Goal: Use online tool/utility: Utilize a website feature to perform a specific function

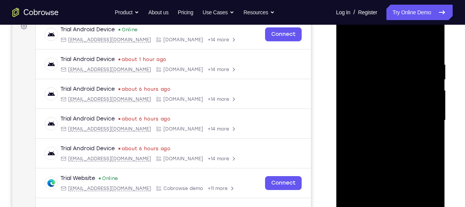
scroll to position [175, 0]
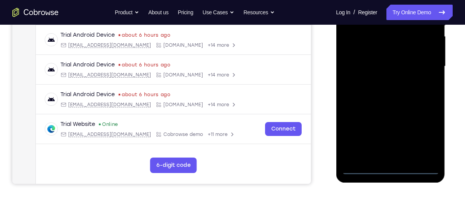
click at [392, 168] on div at bounding box center [390, 66] width 97 height 216
click at [422, 135] on div at bounding box center [390, 66] width 97 height 216
click at [422, 133] on div at bounding box center [390, 66] width 97 height 216
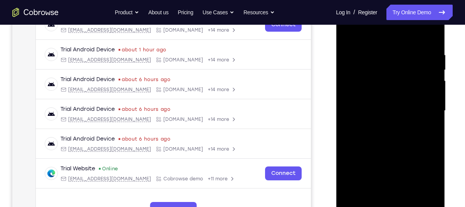
scroll to position [130, 0]
click at [350, 35] on div at bounding box center [390, 111] width 97 height 216
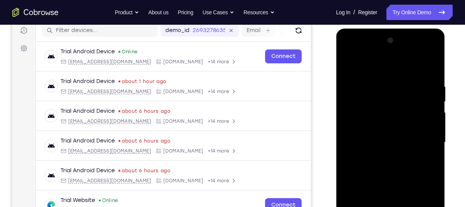
scroll to position [96, 0]
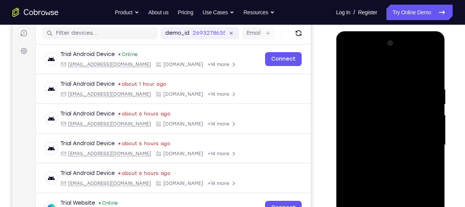
click at [356, 121] on div at bounding box center [390, 145] width 97 height 216
click at [359, 138] on div at bounding box center [390, 145] width 97 height 216
click at [364, 129] on div at bounding box center [390, 145] width 97 height 216
click at [367, 146] on div at bounding box center [390, 145] width 97 height 216
click at [383, 177] on div at bounding box center [390, 145] width 97 height 216
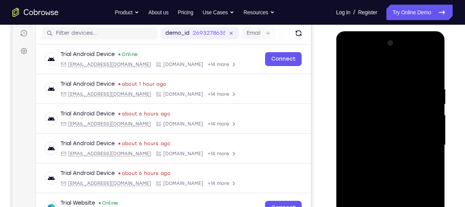
click at [424, 72] on div at bounding box center [390, 145] width 97 height 216
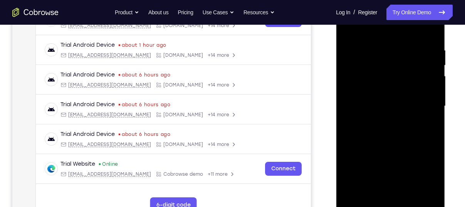
scroll to position [136, 0]
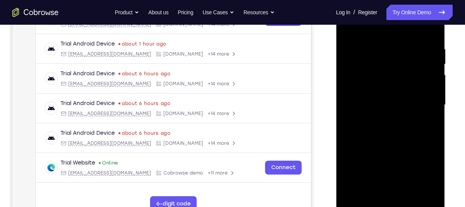
click at [384, 195] on div at bounding box center [390, 105] width 97 height 216
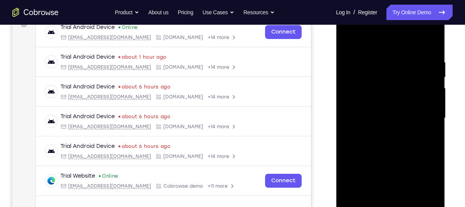
scroll to position [123, 0]
click at [364, 50] on div at bounding box center [390, 118] width 97 height 216
click at [385, 88] on div at bounding box center [390, 118] width 97 height 216
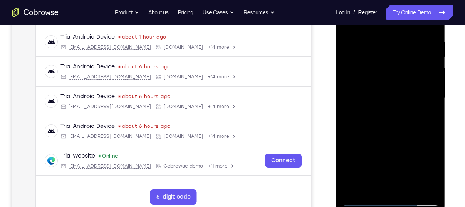
scroll to position [146, 0]
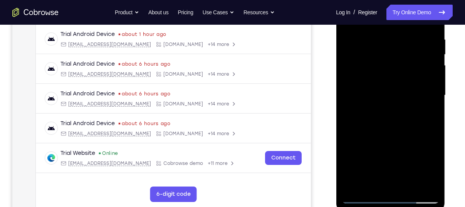
click at [364, 195] on div at bounding box center [390, 95] width 97 height 216
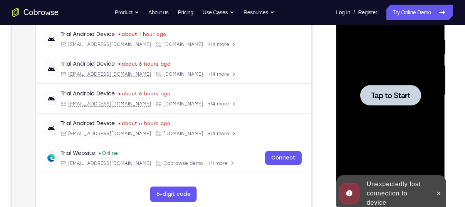
scroll to position [131, 0]
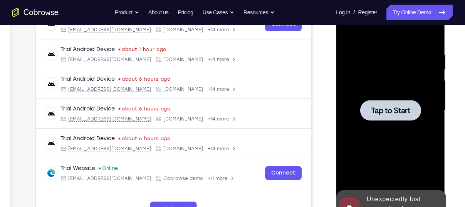
click at [399, 115] on div at bounding box center [390, 110] width 61 height 20
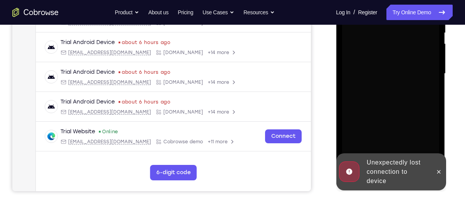
scroll to position [168, 0]
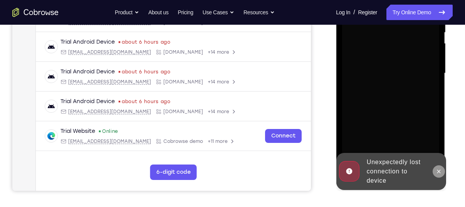
click at [438, 172] on icon at bounding box center [438, 170] width 3 height 3
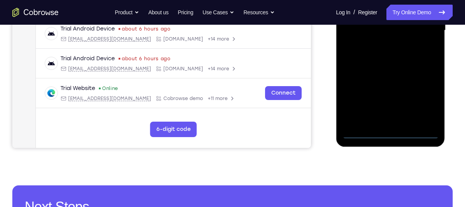
scroll to position [213, 0]
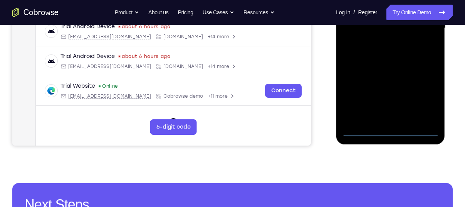
click at [389, 130] on div at bounding box center [390, 28] width 97 height 216
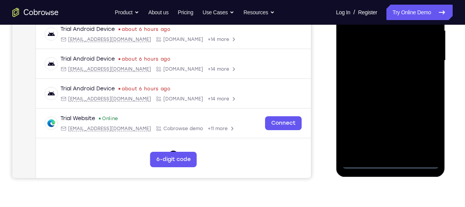
scroll to position [178, 0]
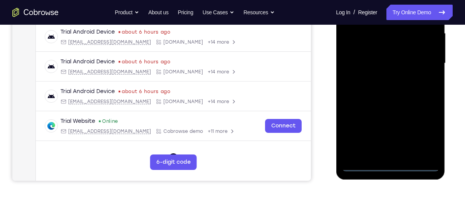
click at [419, 133] on div at bounding box center [390, 63] width 97 height 216
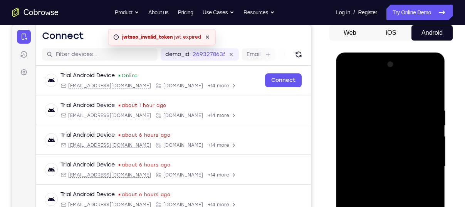
scroll to position [76, 0]
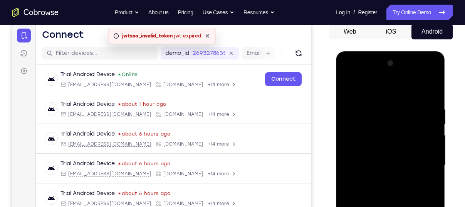
click at [363, 87] on div at bounding box center [390, 165] width 97 height 216
click at [424, 165] on div at bounding box center [390, 165] width 97 height 216
click at [423, 164] on div at bounding box center [390, 165] width 97 height 216
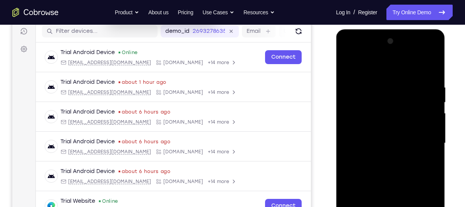
scroll to position [99, 0]
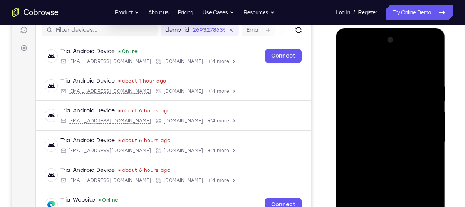
click at [382, 153] on div at bounding box center [390, 142] width 97 height 216
click at [357, 136] on div at bounding box center [390, 142] width 97 height 216
click at [362, 122] on div at bounding box center [390, 142] width 97 height 216
click at [368, 143] on div at bounding box center [390, 142] width 97 height 216
click at [391, 163] on div at bounding box center [390, 142] width 97 height 216
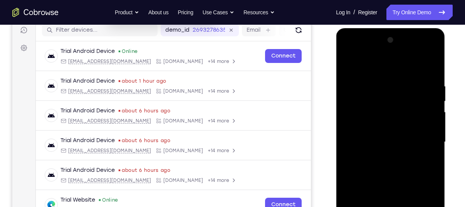
click at [384, 166] on div at bounding box center [390, 142] width 97 height 216
click at [432, 66] on div at bounding box center [390, 142] width 97 height 216
click at [391, 166] on div at bounding box center [390, 142] width 97 height 216
click at [431, 149] on div at bounding box center [390, 142] width 97 height 216
click at [395, 145] on div at bounding box center [390, 142] width 97 height 216
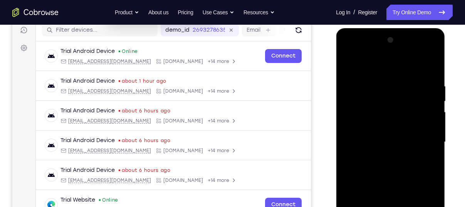
click at [392, 165] on div at bounding box center [390, 142] width 97 height 216
click at [373, 157] on div at bounding box center [390, 142] width 97 height 216
click at [376, 143] on div at bounding box center [390, 142] width 97 height 216
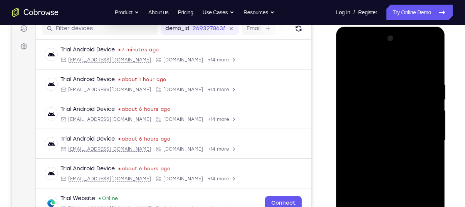
scroll to position [101, 0]
click at [390, 164] on div at bounding box center [390, 140] width 97 height 216
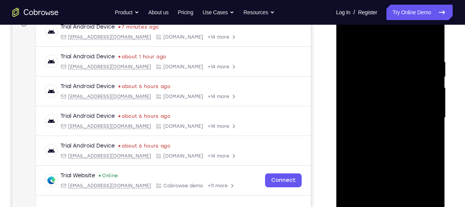
scroll to position [123, 0]
click at [390, 142] on div at bounding box center [390, 118] width 97 height 216
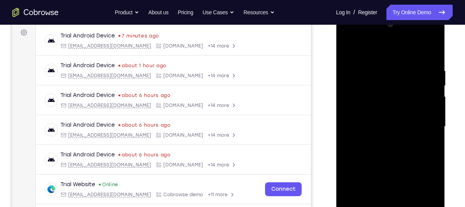
scroll to position [114, 0]
click at [390, 143] on div at bounding box center [390, 127] width 97 height 216
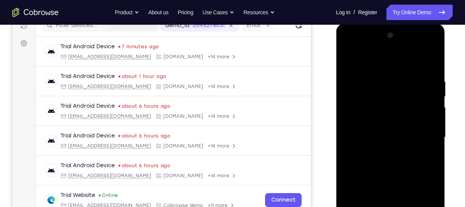
scroll to position [0, 0]
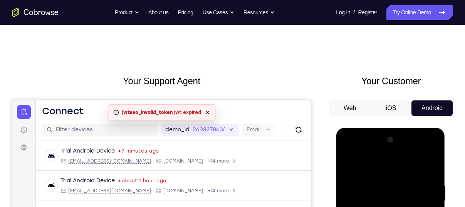
click at [395, 110] on button "iOS" at bounding box center [391, 107] width 41 height 15
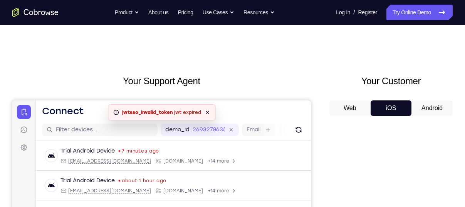
click at [423, 108] on button "Android" at bounding box center [432, 107] width 41 height 15
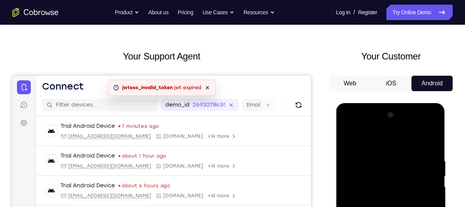
scroll to position [33, 0]
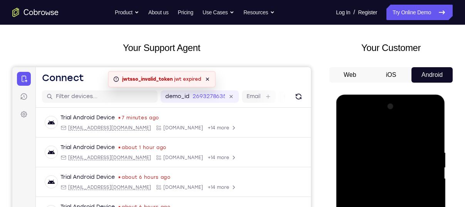
click at [349, 117] on div at bounding box center [390, 208] width 97 height 216
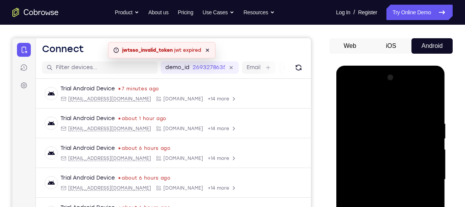
scroll to position [73, 0]
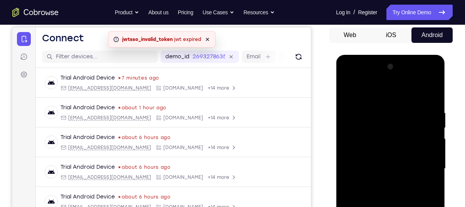
click at [380, 145] on div at bounding box center [390, 169] width 97 height 216
